Goal: Task Accomplishment & Management: Manage account settings

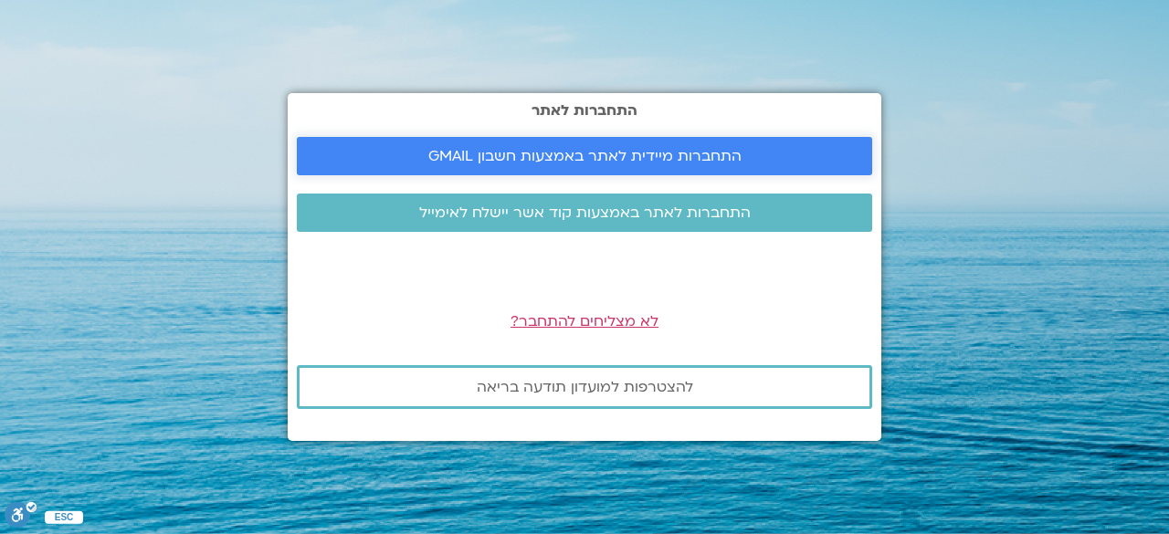
click at [685, 161] on span "התחברות מיידית לאתר באמצעות חשבון GMAIL" at bounding box center [584, 156] width 313 height 16
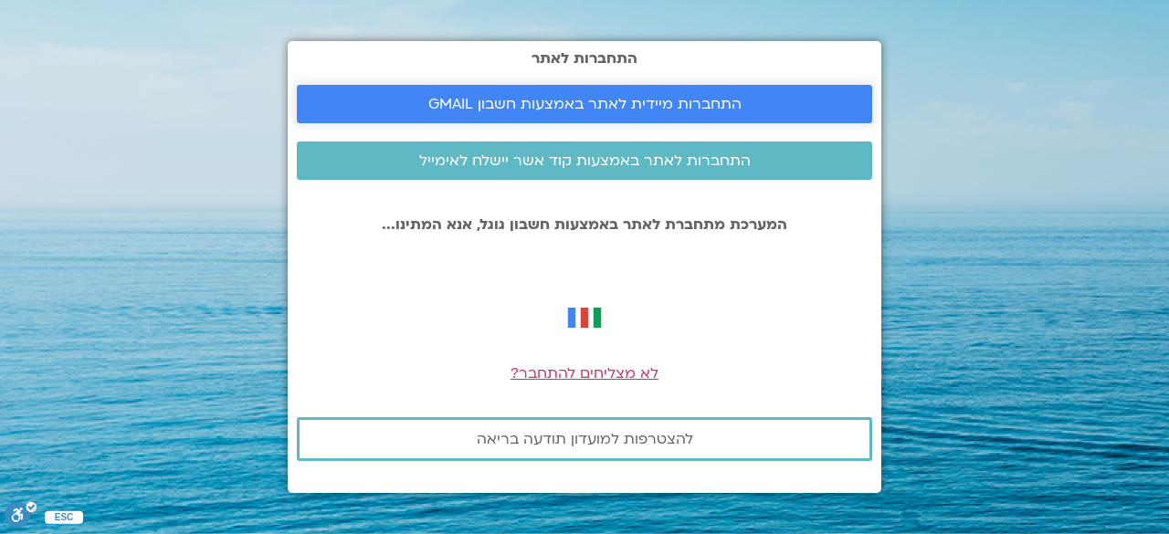
click at [668, 106] on span "התחברות מיידית לאתר באמצעות חשבון GMAIL" at bounding box center [584, 104] width 313 height 16
click at [598, 85] on link "התחברות מיידית לאתר באמצעות חשבון GMAIL" at bounding box center [585, 104] width 576 height 38
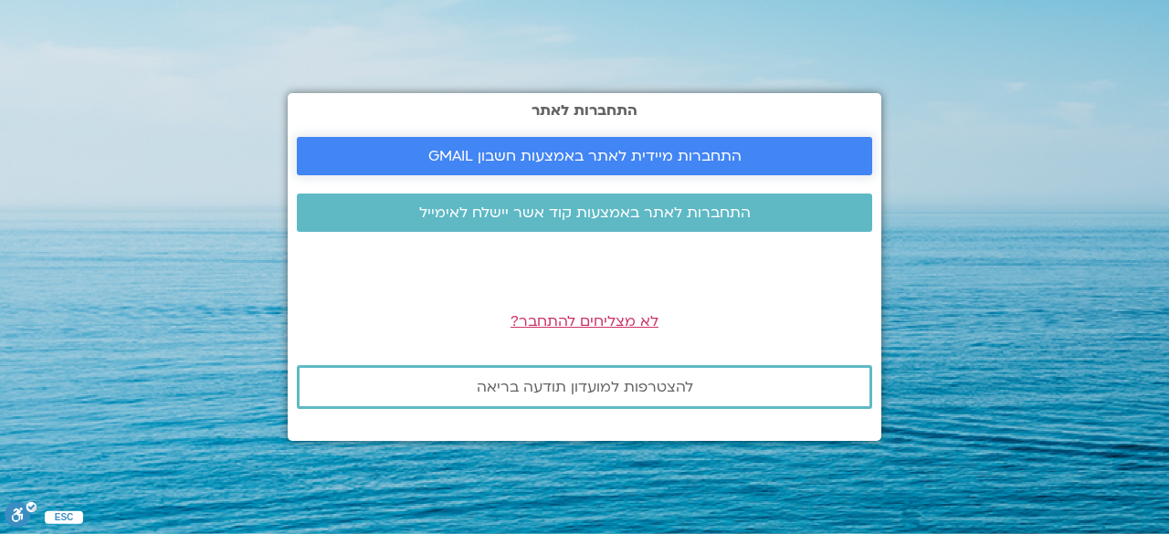
click at [808, 154] on span "התחברות מיידית לאתר באמצעות חשבון GMAIL" at bounding box center [585, 156] width 532 height 16
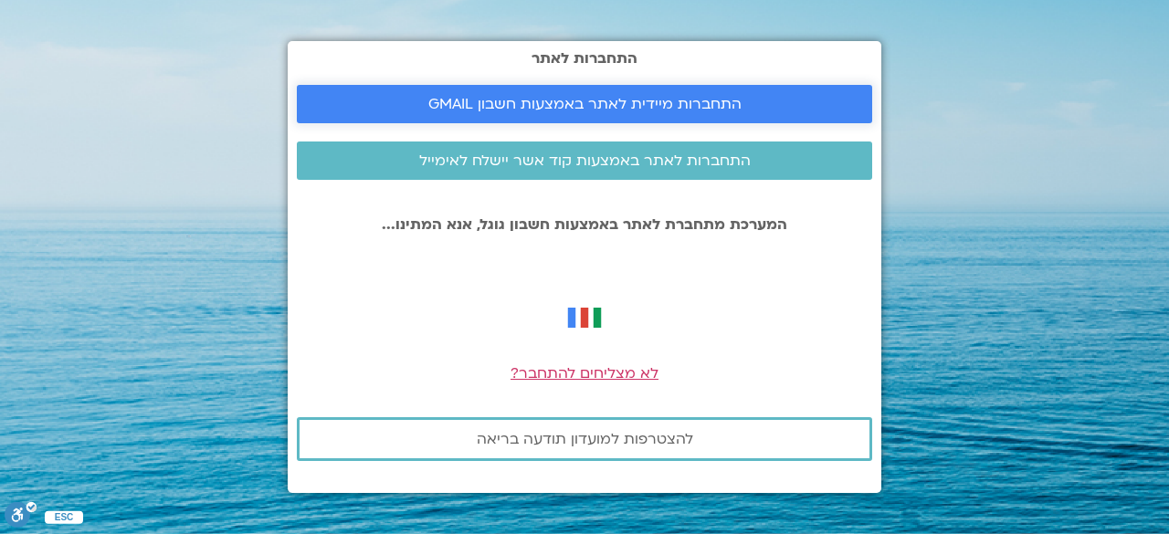
click at [610, 103] on span "התחברות מיידית לאתר באמצעות חשבון GMAIL" at bounding box center [584, 104] width 313 height 16
